Goal: Use online tool/utility: Use online tool/utility

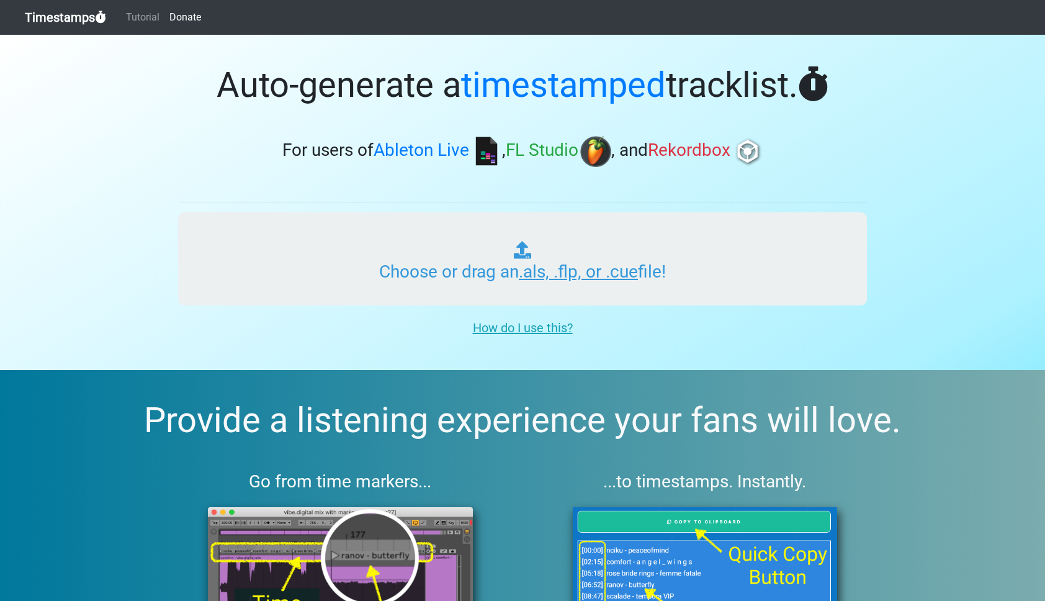
type input "C:\fakepath\RADIO WONDERLAND #440 (IMPACT).als"
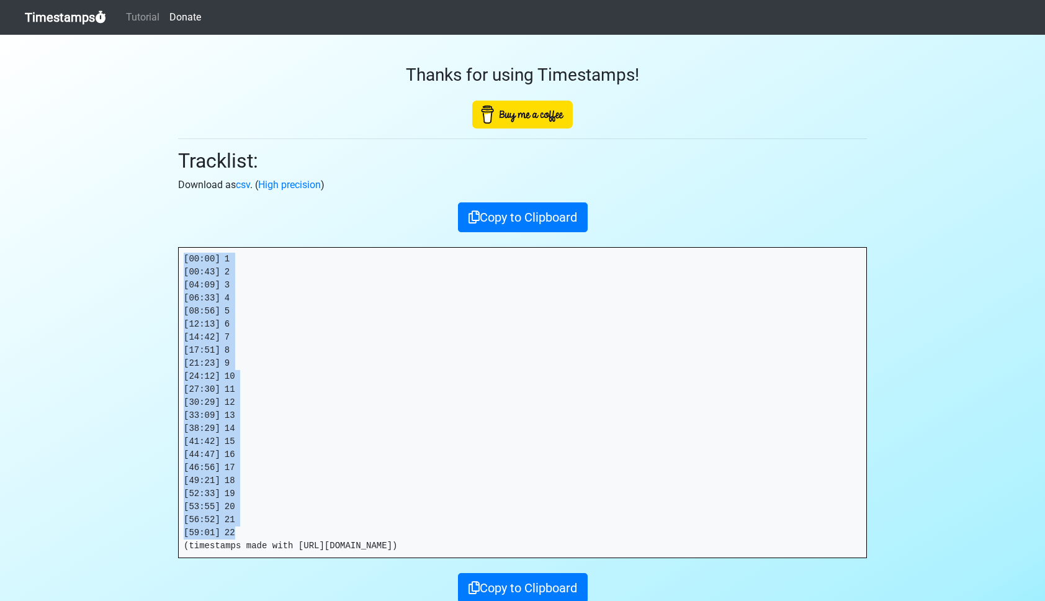
drag, startPoint x: 250, startPoint y: 531, endPoint x: 160, endPoint y: 262, distance: 283.9
click at [160, 262] on section "Thanks for using Timestamps! Tracklist: Download as csv . ( High precision ) Co…" at bounding box center [522, 346] width 1045 height 622
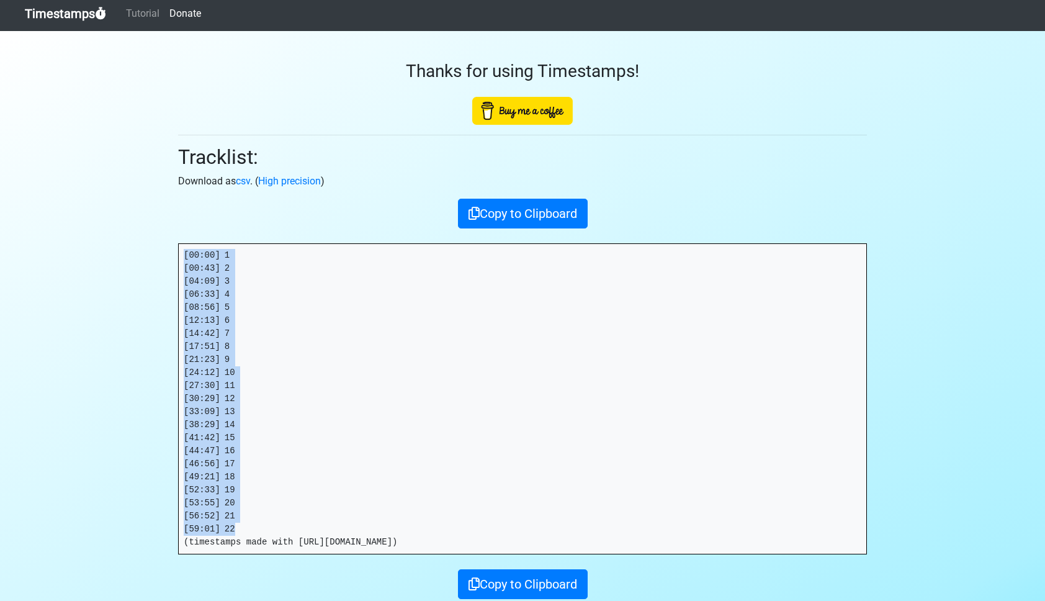
copy pre "[00:00] 1 [00:43] 2 [04:09] 3 [06:33] 4 [08:56] 5 [12:13] 6 [14:42] 7 [17:51] 8…"
